Goal: Information Seeking & Learning: Learn about a topic

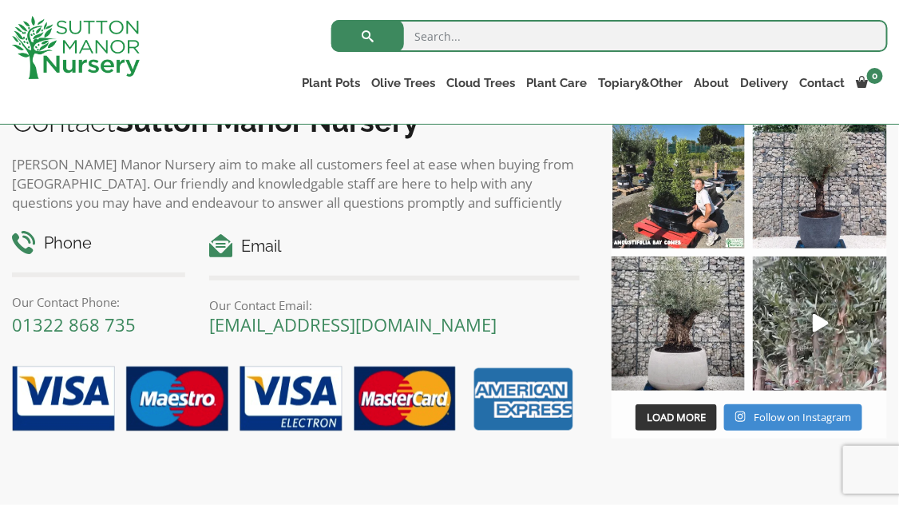
scroll to position [1597, 0]
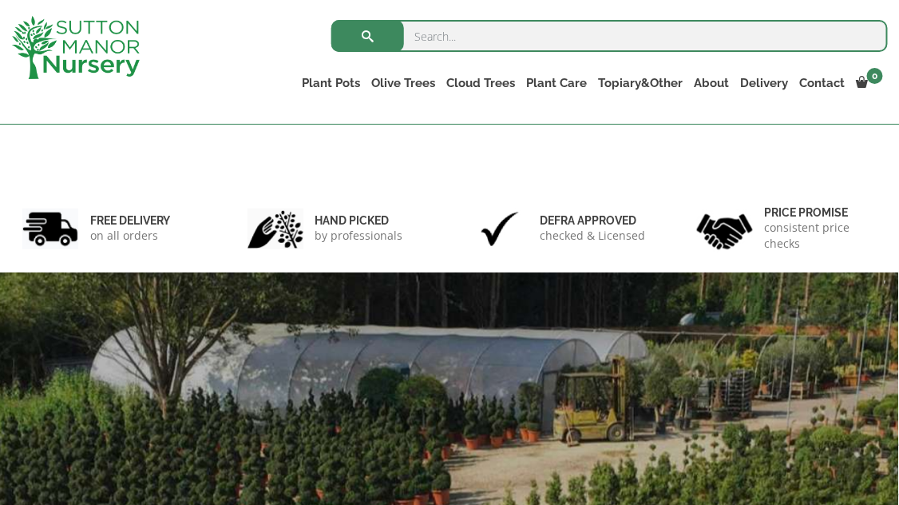
scroll to position [80, 0]
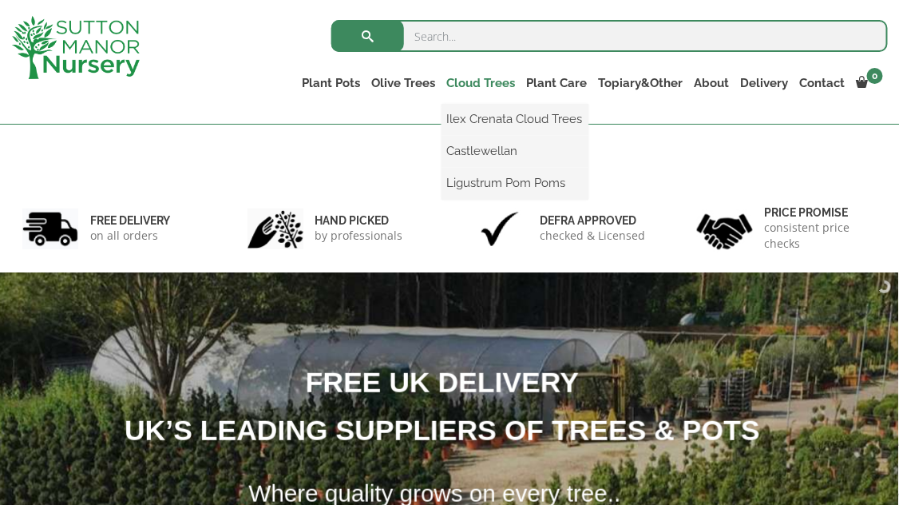
click at [441, 84] on link "Cloud Trees" at bounding box center [481, 83] width 80 height 22
click at [441, 117] on link "Ilex Crenata Cloud Trees" at bounding box center [514, 119] width 147 height 24
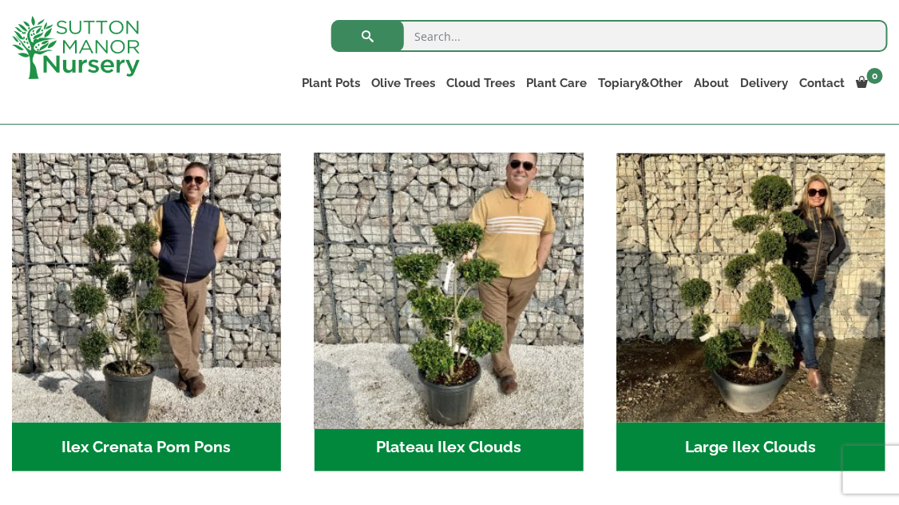
scroll to position [319, 0]
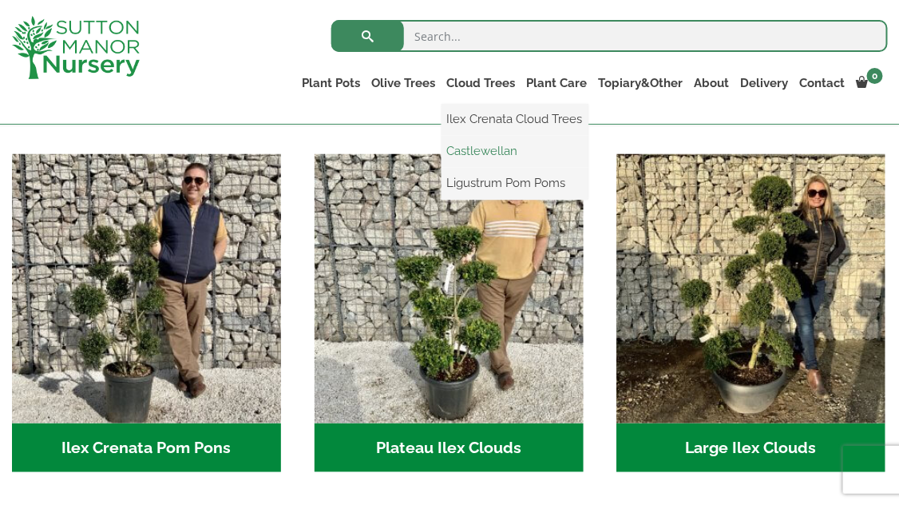
click at [443, 154] on link "Castlewellan" at bounding box center [514, 151] width 147 height 24
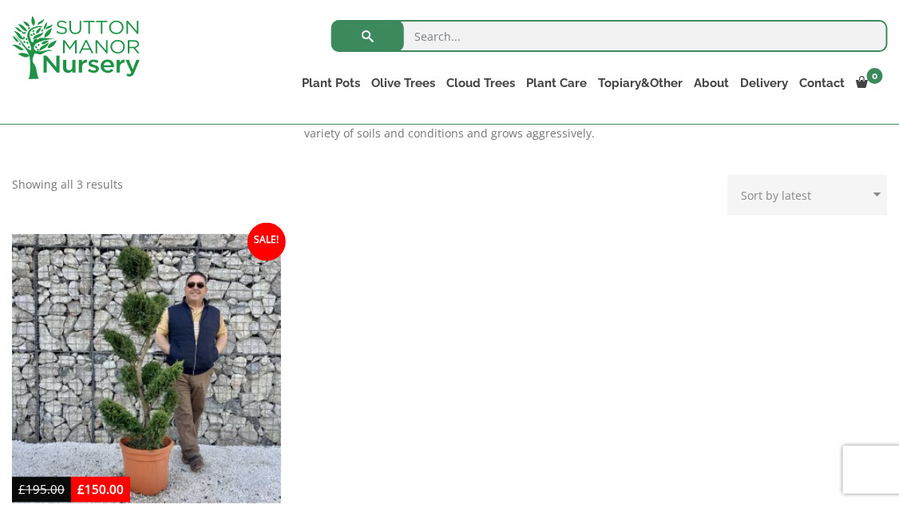
scroll to position [719, 0]
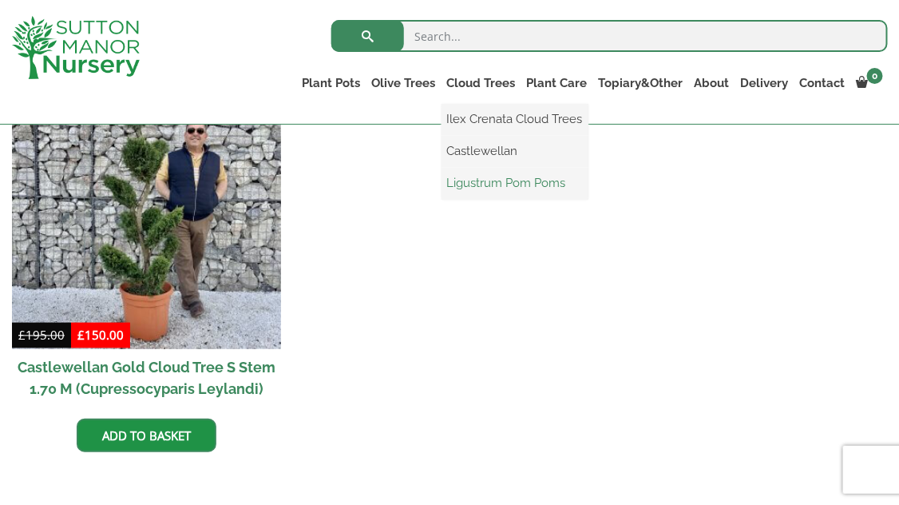
click at [443, 180] on link "Ligustrum Pom Poms" at bounding box center [514, 183] width 147 height 24
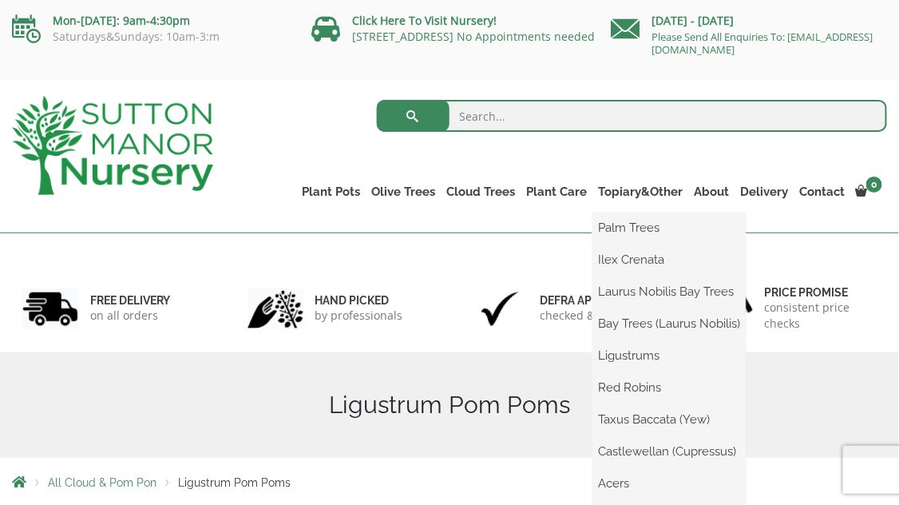
scroll to position [80, 0]
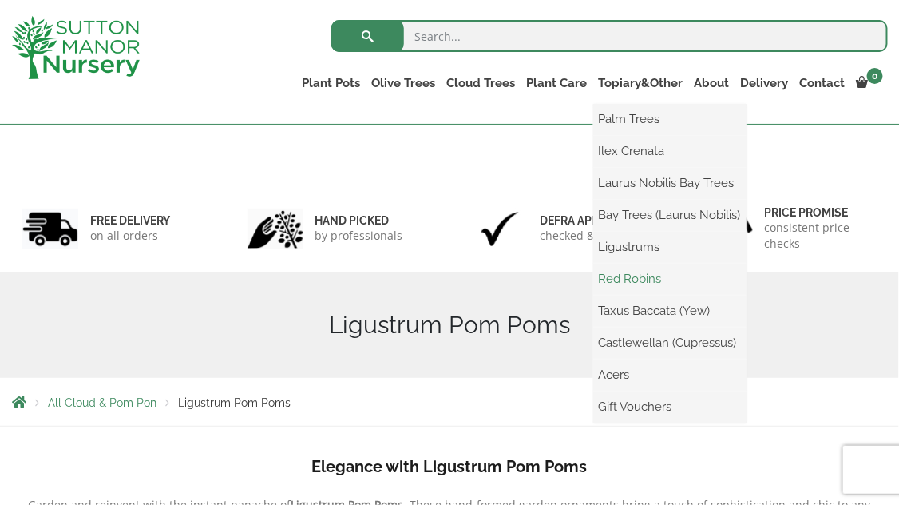
click at [613, 278] on link "Red Robins" at bounding box center [669, 279] width 153 height 24
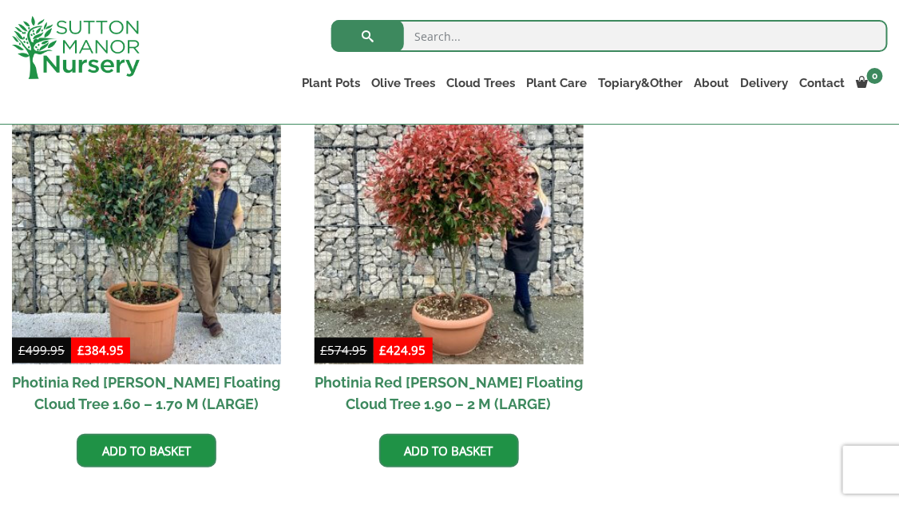
scroll to position [639, 0]
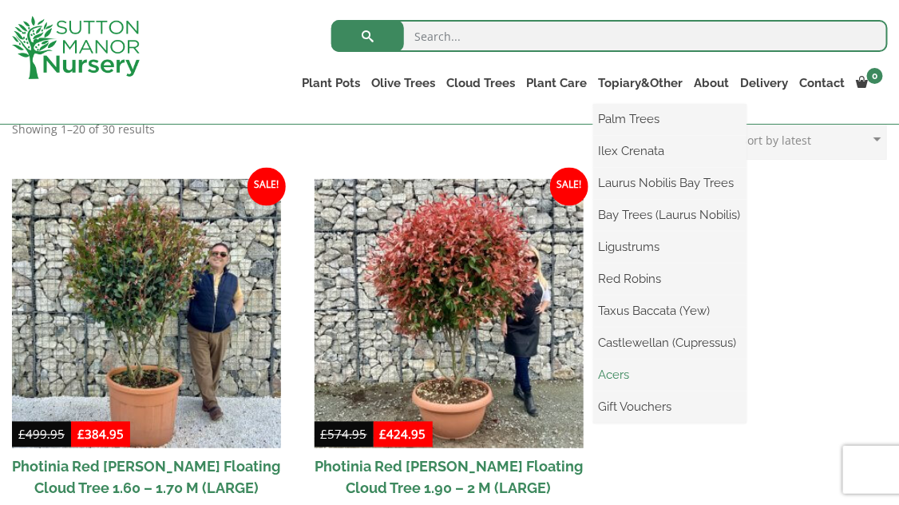
click at [593, 377] on link "Acers" at bounding box center [669, 374] width 153 height 24
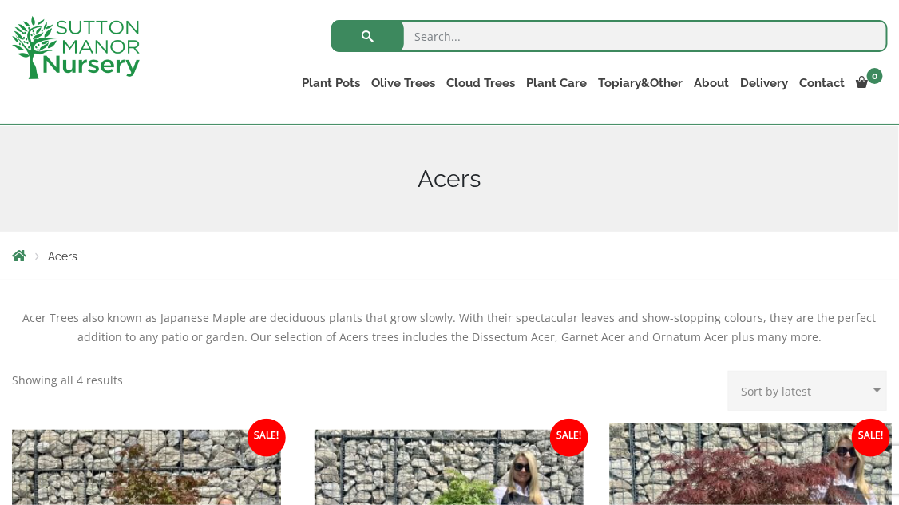
scroll to position [80, 0]
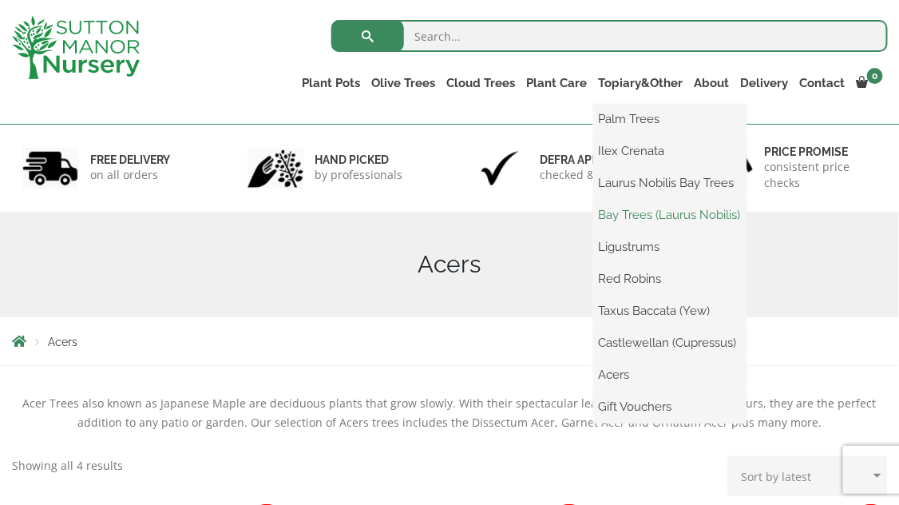
click at [612, 212] on link "Bay Trees (Laurus Nobilis)" at bounding box center [669, 215] width 153 height 24
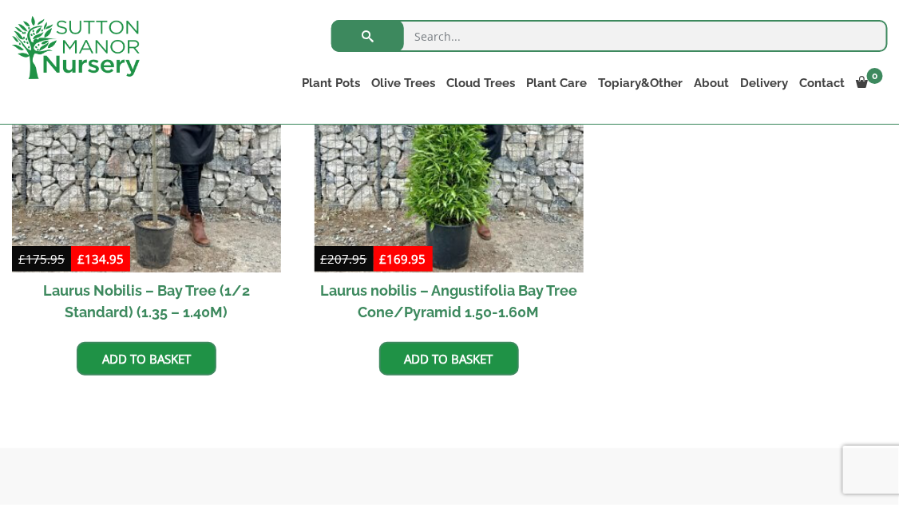
scroll to position [559, 0]
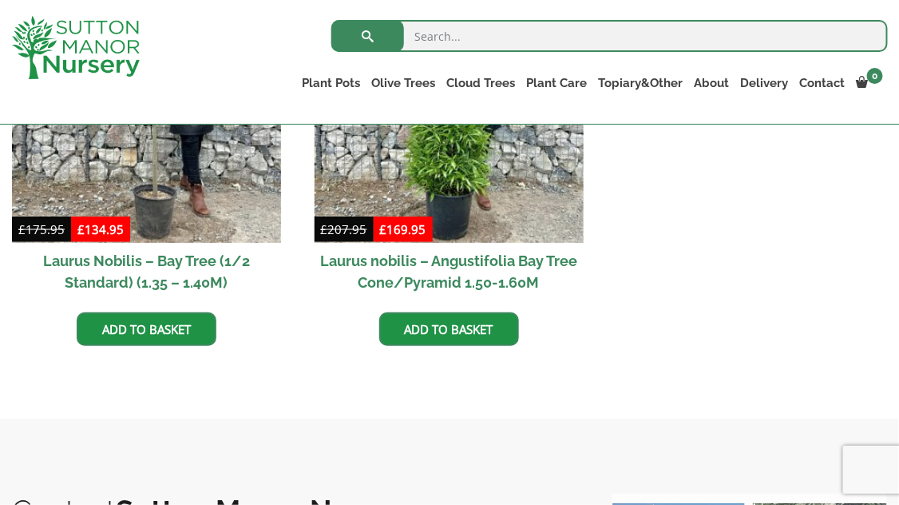
click at [456, 259] on h2 "Laurus nobilis – Angustifolia Bay Tree Cone/Pyramid 1.50-1.60M" at bounding box center [449, 271] width 269 height 57
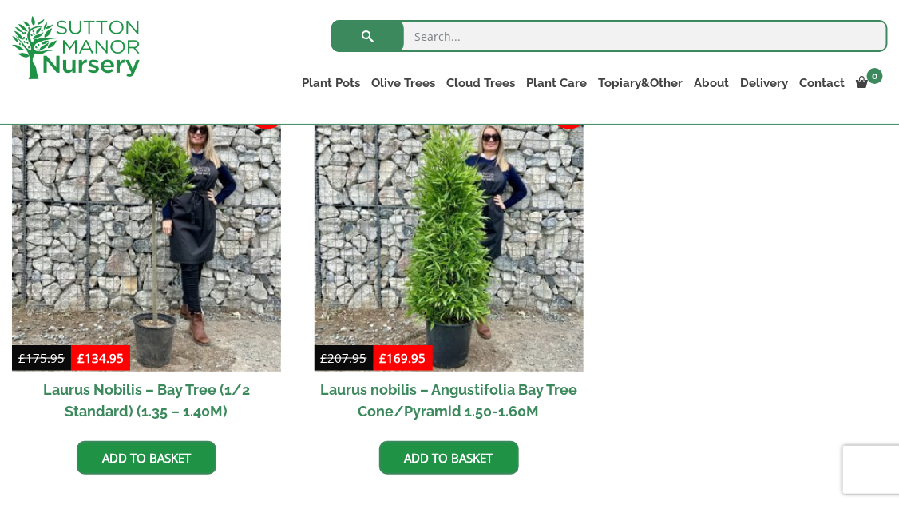
scroll to position [399, 0]
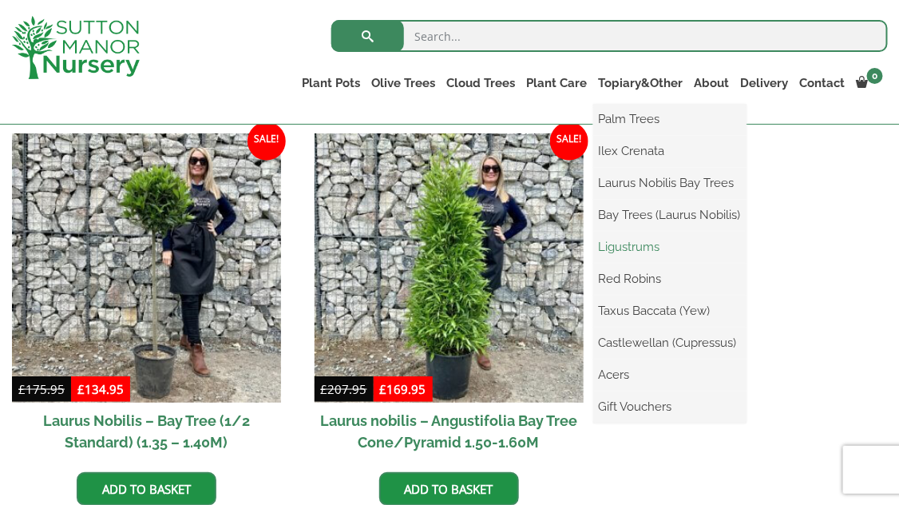
click at [619, 247] on link "Ligustrums" at bounding box center [669, 247] width 153 height 24
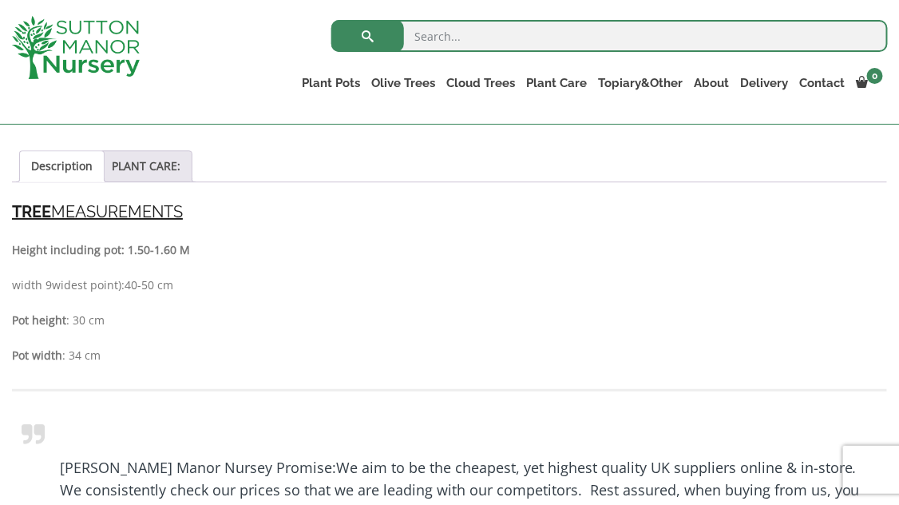
scroll to position [1038, 0]
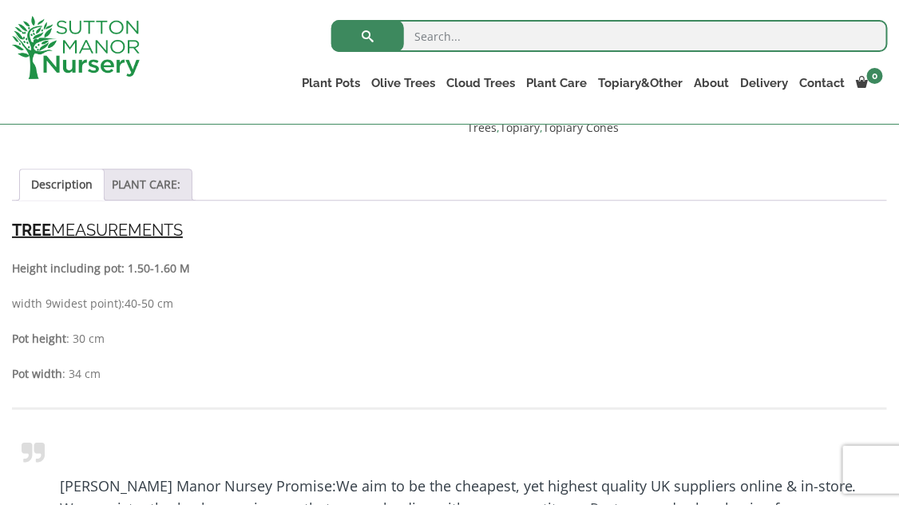
click at [158, 179] on link "PLANT CARE:" at bounding box center [146, 184] width 69 height 30
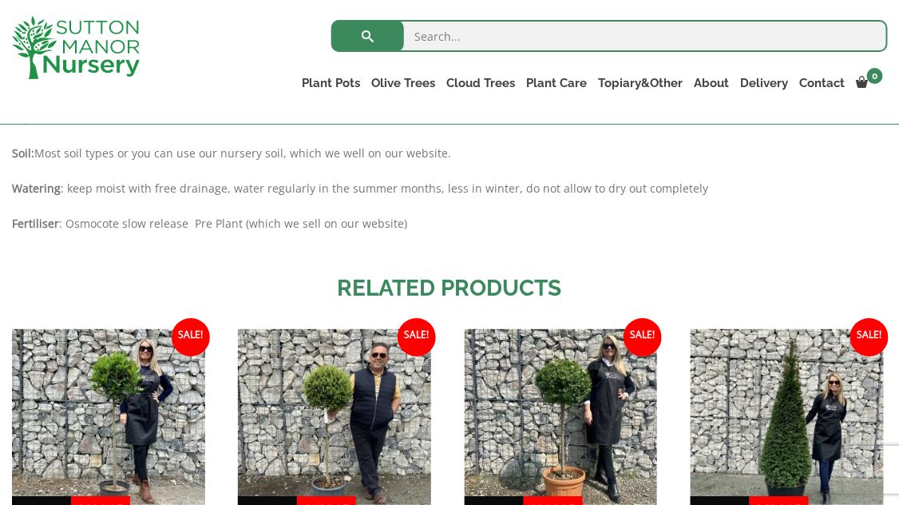
scroll to position [1118, 0]
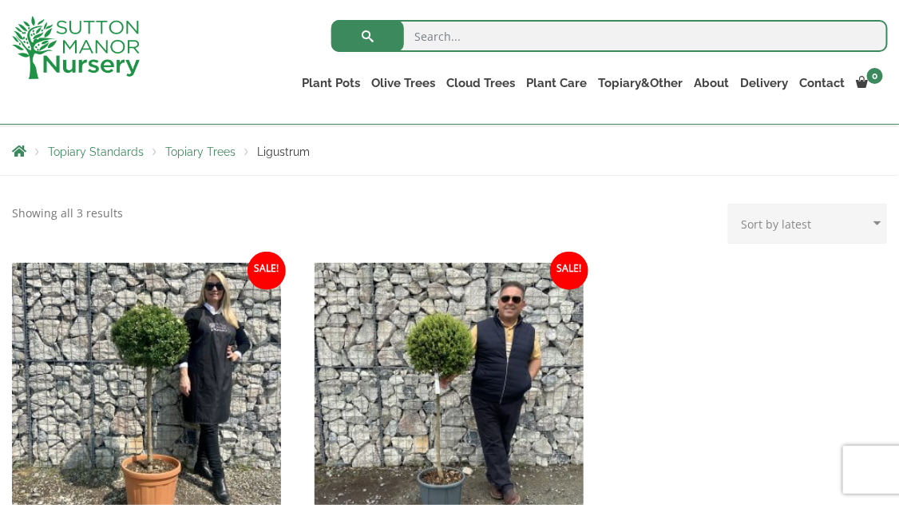
scroll to position [160, 0]
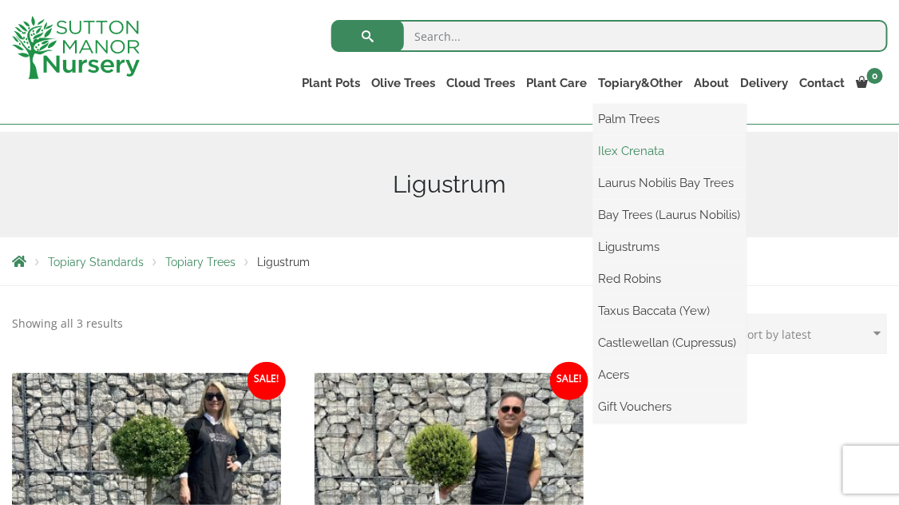
click at [607, 152] on link "Ilex Crenata" at bounding box center [669, 151] width 153 height 24
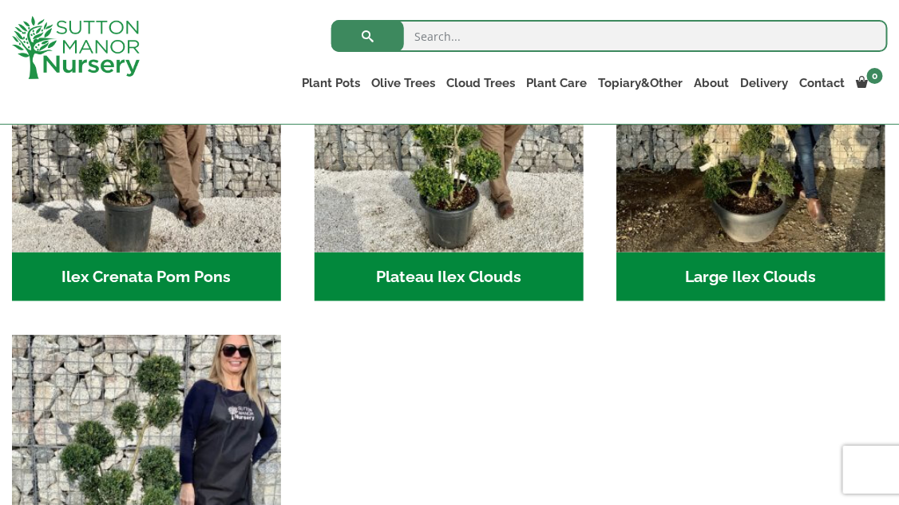
scroll to position [639, 0]
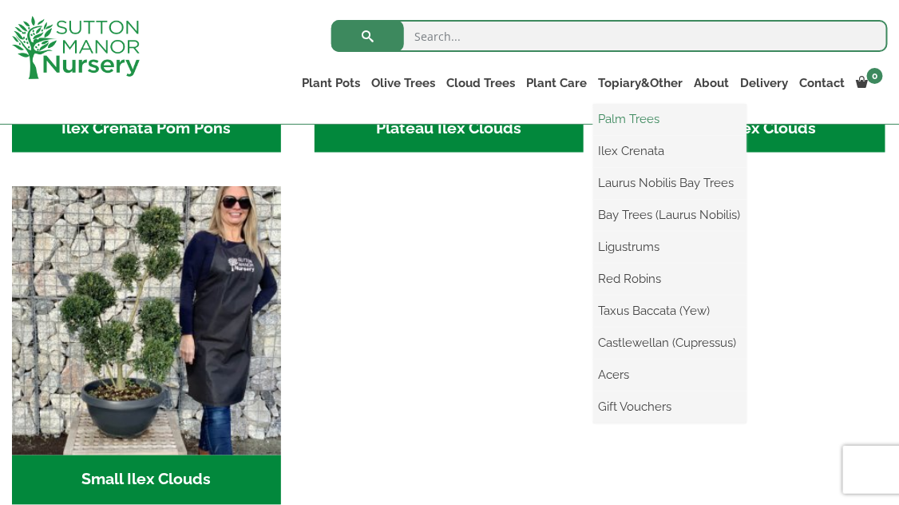
click at [598, 116] on link "Palm Trees" at bounding box center [669, 119] width 153 height 24
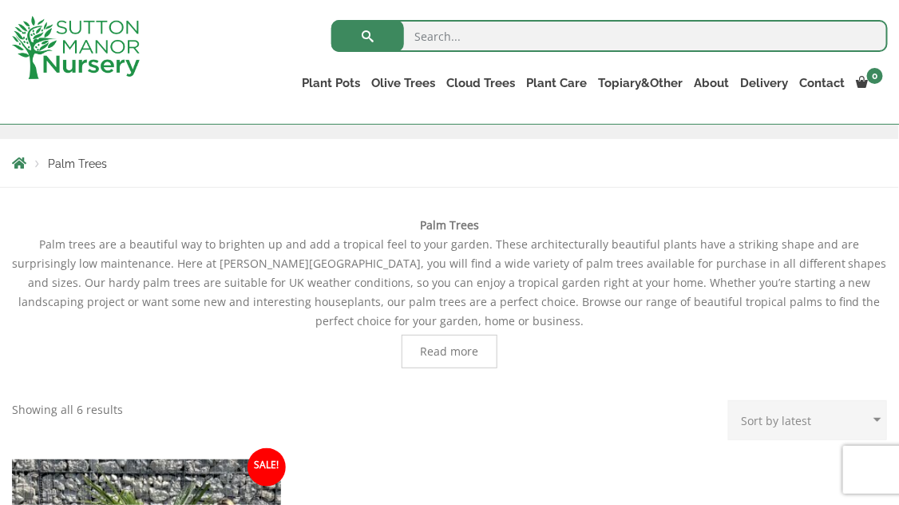
scroll to position [160, 0]
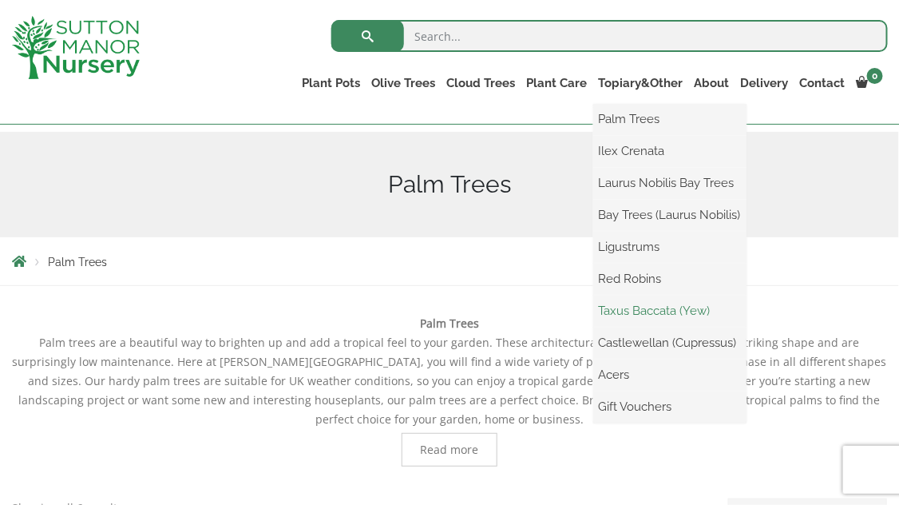
click at [618, 315] on link "Taxus Baccata (Yew)" at bounding box center [669, 311] width 153 height 24
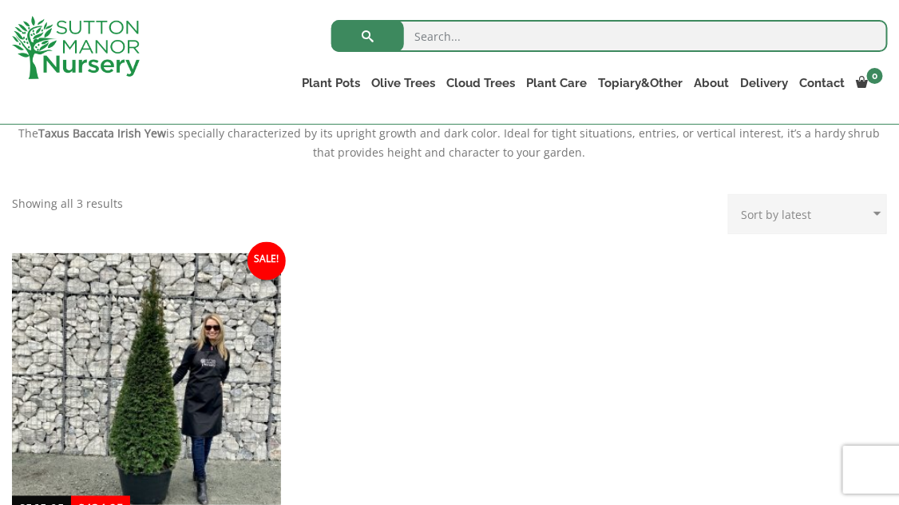
scroll to position [639, 0]
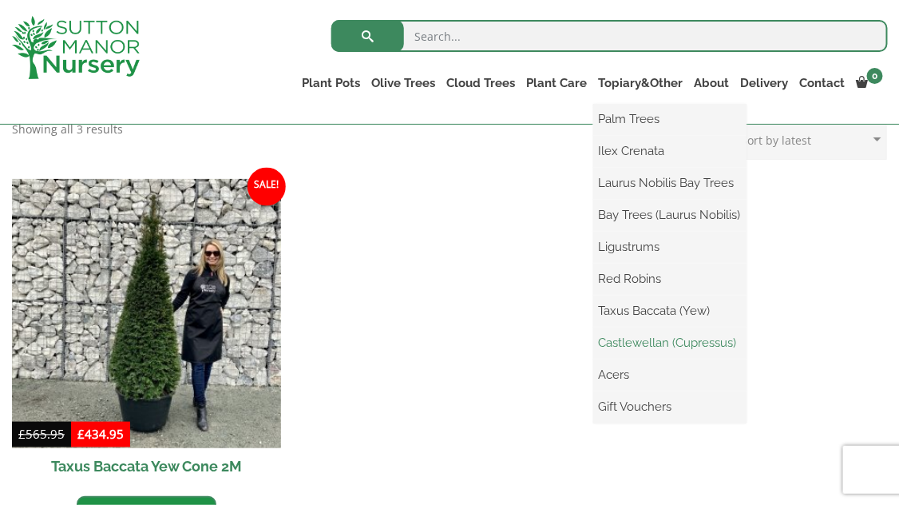
click at [609, 342] on link "Castlewellan (Cupressus)" at bounding box center [669, 343] width 153 height 24
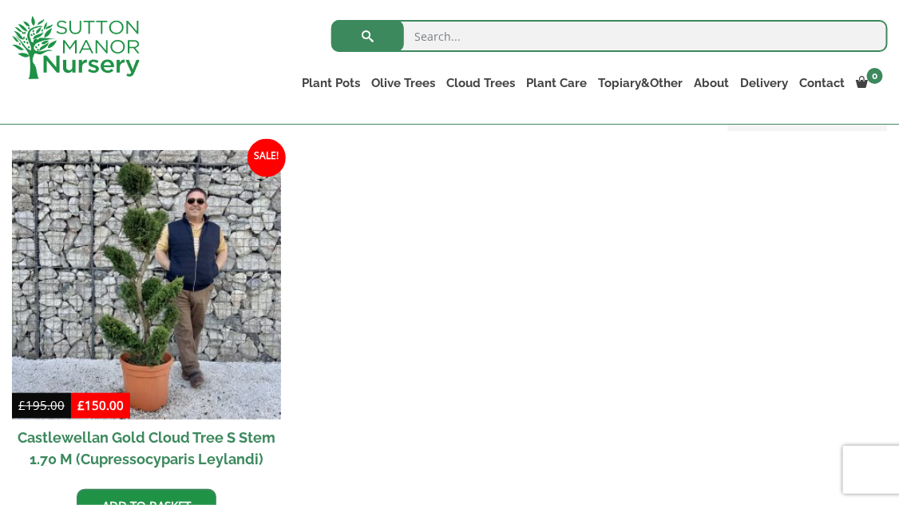
scroll to position [719, 0]
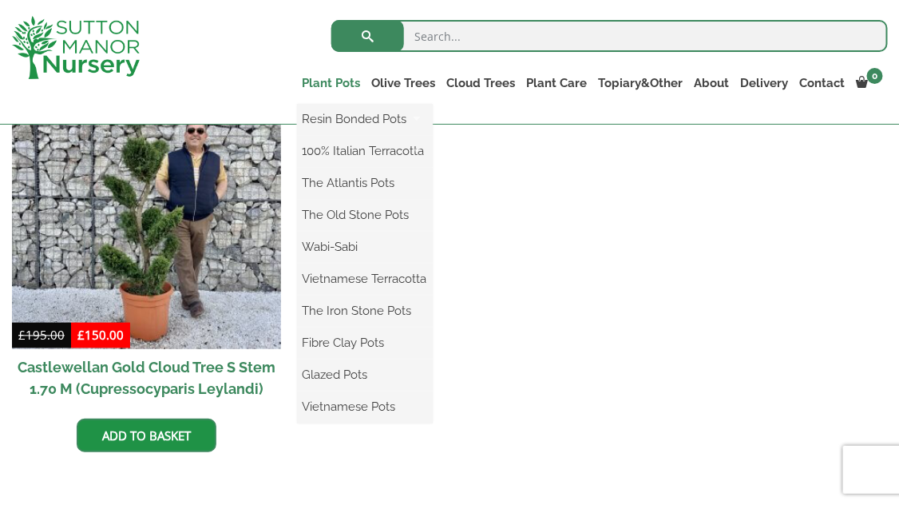
click at [297, 85] on link "Plant Pots" at bounding box center [331, 83] width 69 height 22
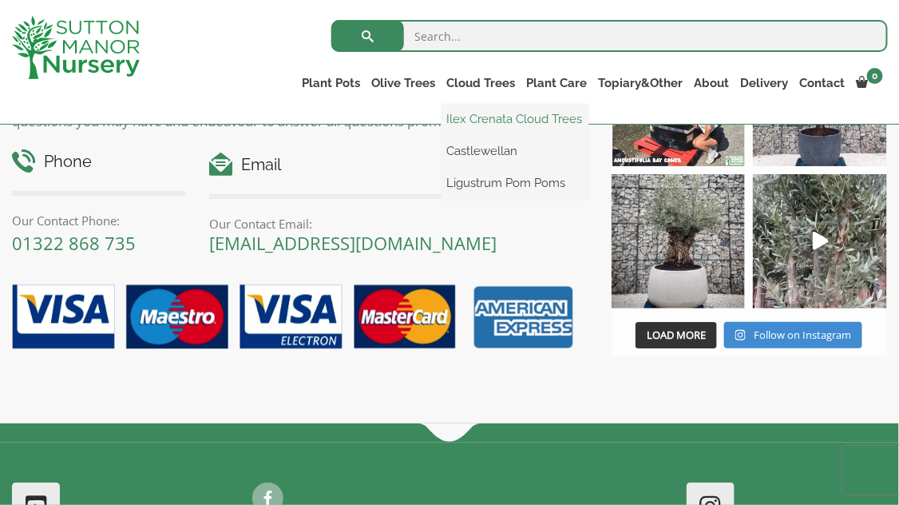
scroll to position [1118, 0]
